Goal: Task Accomplishment & Management: Complete application form

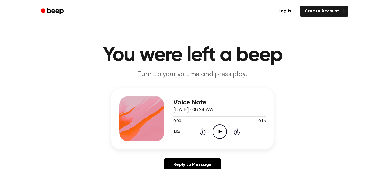
click at [220, 130] on icon "Play Audio" at bounding box center [220, 131] width 14 height 14
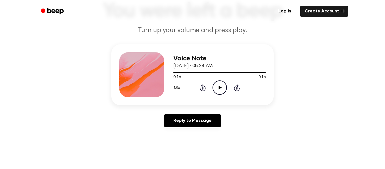
scroll to position [45, 0]
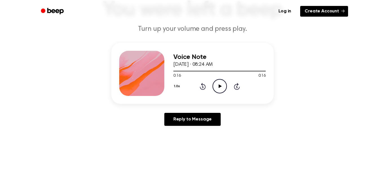
click at [314, 10] on link "Create Account" at bounding box center [324, 11] width 48 height 11
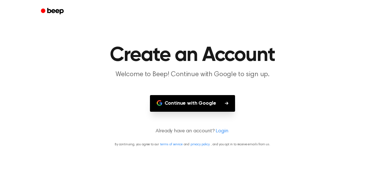
click at [207, 106] on button "Continue with Google" at bounding box center [192, 103] width 85 height 17
click at [305, 76] on header "Create an Account Welcome to Beep! Continue with Google to sign up." at bounding box center [193, 62] width 372 height 34
click at [189, 106] on button "Continue with Google" at bounding box center [192, 103] width 85 height 17
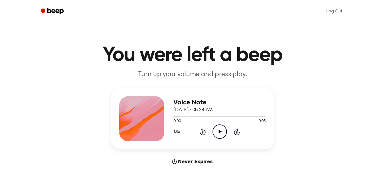
click at [219, 129] on icon "Play Audio" at bounding box center [220, 131] width 14 height 14
